Goal: Check status

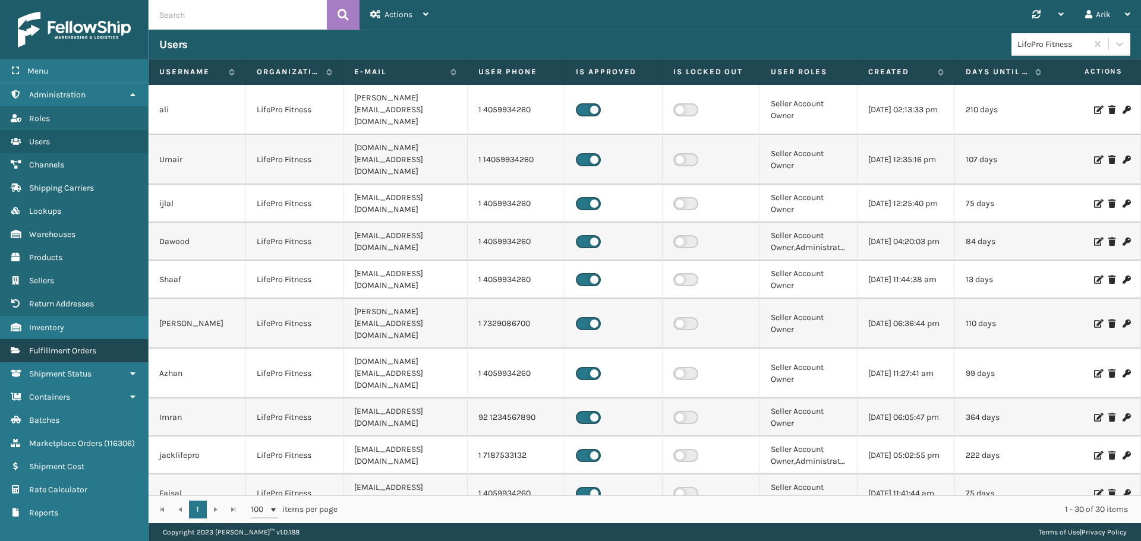
click at [60, 350] on span "Fulfillment Orders" at bounding box center [62, 351] width 67 height 10
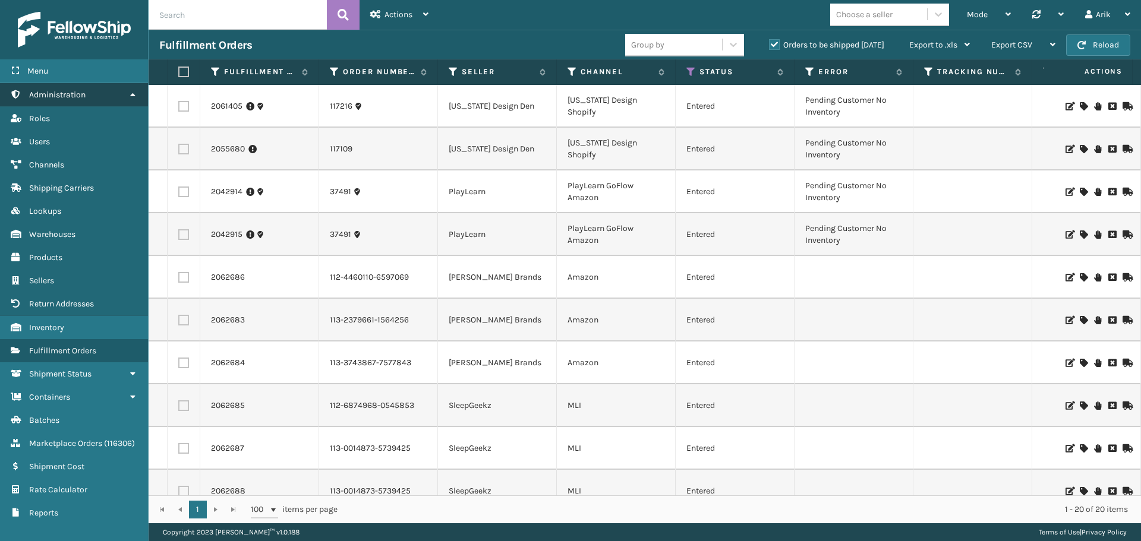
click at [78, 93] on span "Administration" at bounding box center [57, 95] width 56 height 10
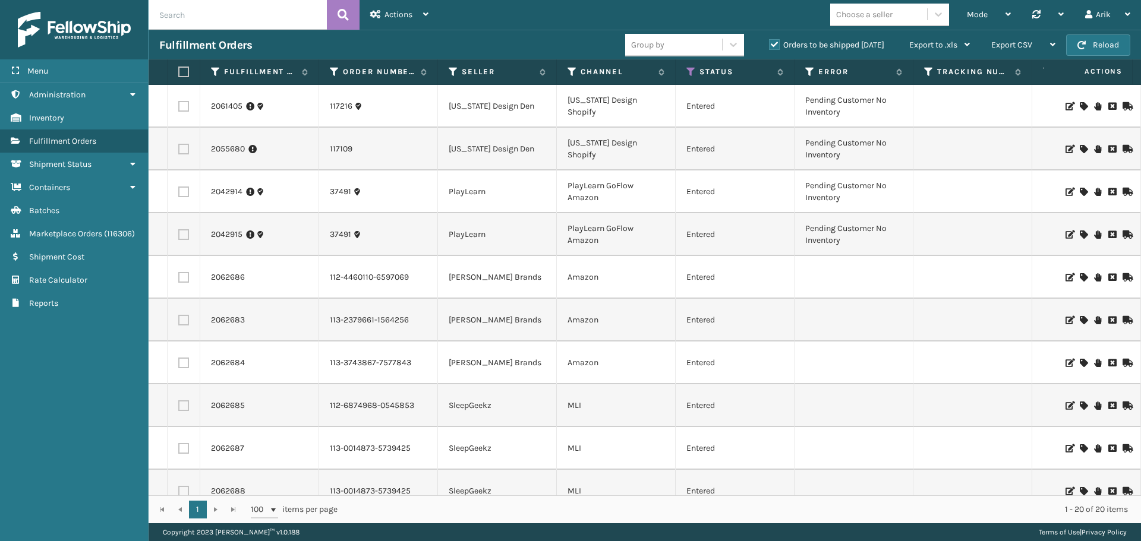
click at [184, 14] on input "text" at bounding box center [238, 15] width 178 height 30
paste input "410079-1150"
type input "410079-1150"
click at [347, 16] on icon at bounding box center [343, 15] width 11 height 18
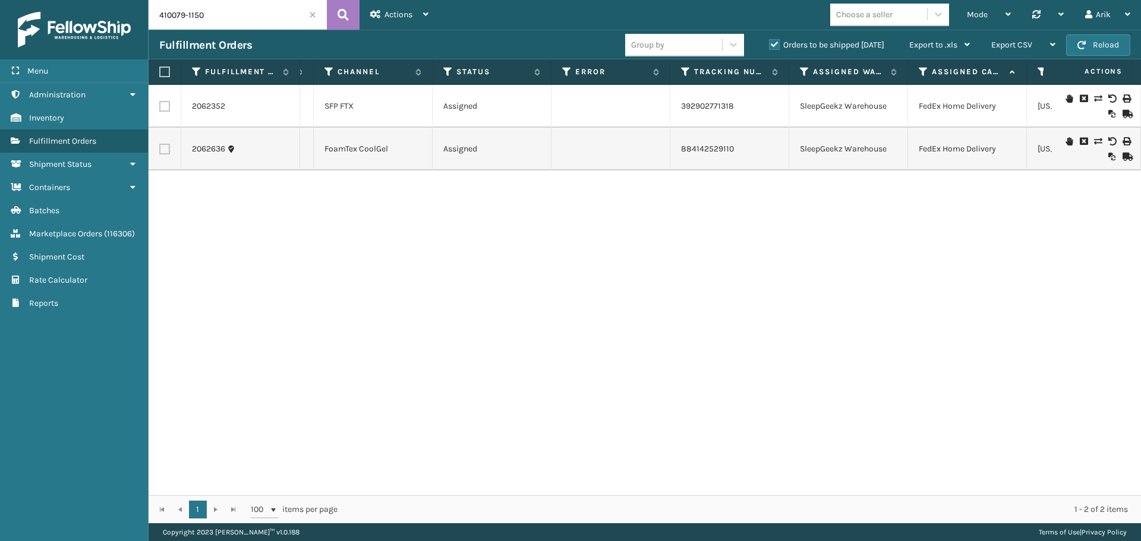
scroll to position [0, 247]
click at [776, 43] on label "Orders to be shipped [DATE]" at bounding box center [826, 45] width 115 height 10
click at [770, 43] on input "Orders to be shipped [DATE]" at bounding box center [769, 42] width 1 height 8
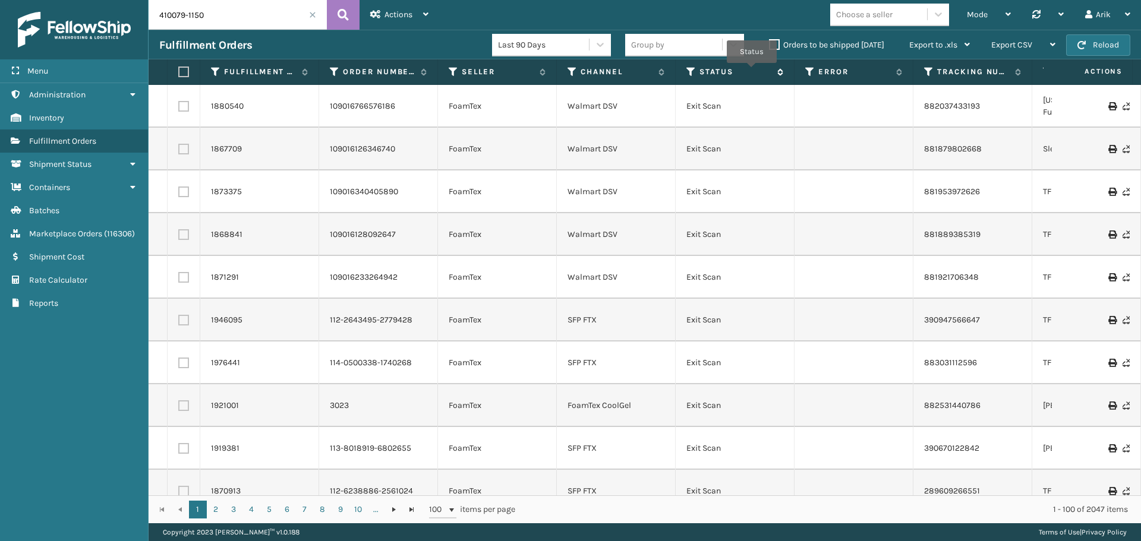
click at [744, 72] on label "Status" at bounding box center [735, 72] width 72 height 11
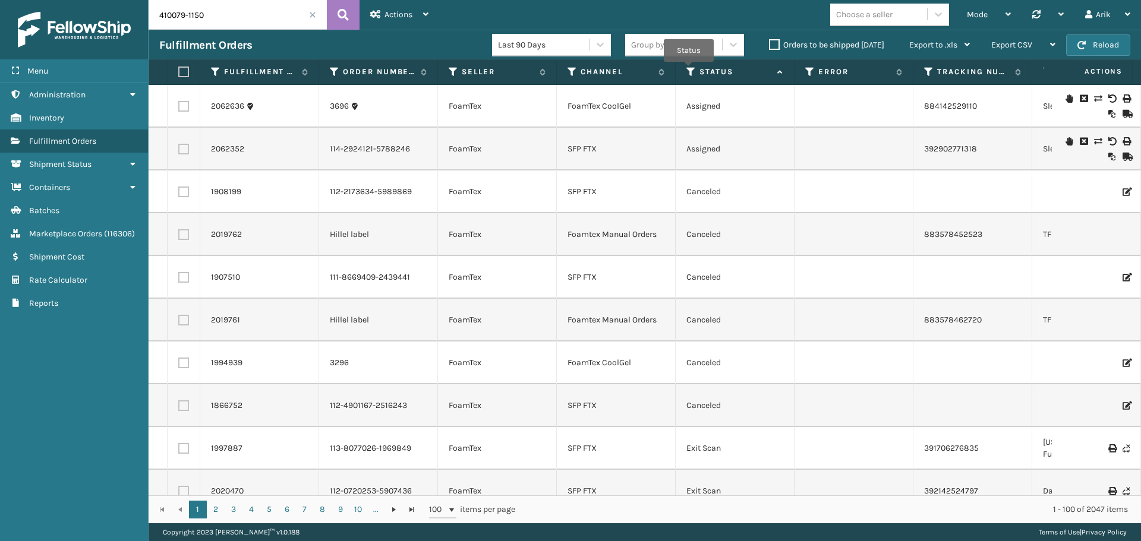
click at [689, 70] on icon at bounding box center [691, 72] width 10 height 11
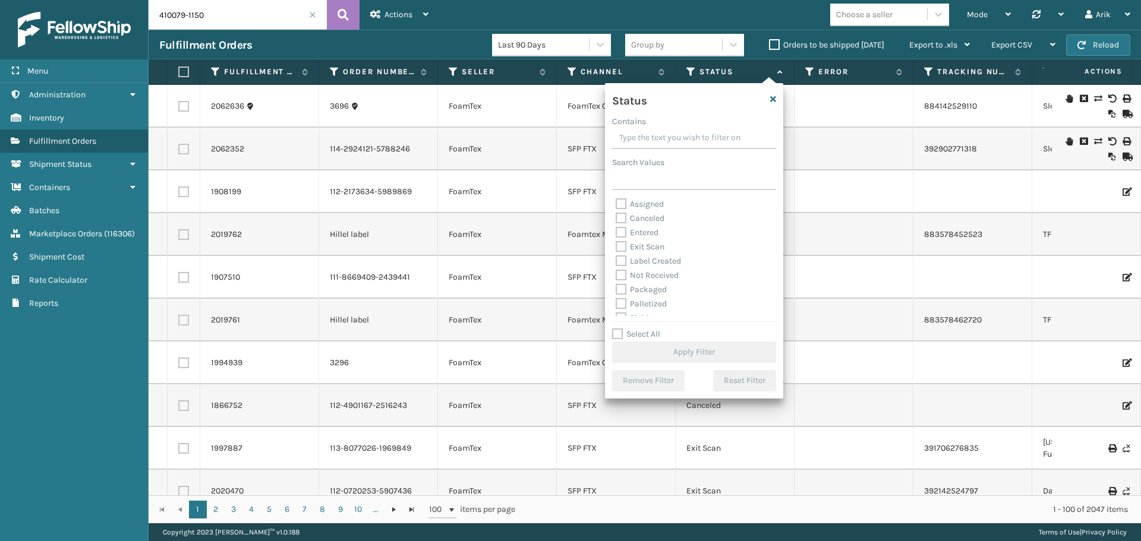
click at [619, 312] on div "Picking" at bounding box center [694, 318] width 157 height 14
click at [620, 248] on label "Picking" at bounding box center [637, 252] width 42 height 10
click at [616, 248] on input "Picking" at bounding box center [616, 249] width 1 height 8
checkbox input "true"
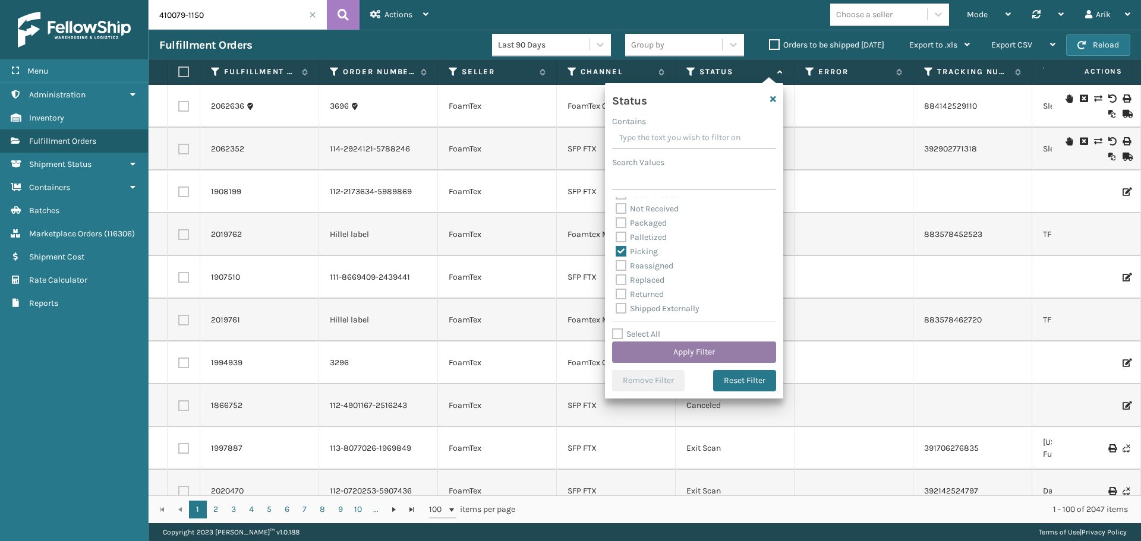
click at [644, 347] on button "Apply Filter" at bounding box center [694, 352] width 164 height 21
